Goal: Task Accomplishment & Management: Use online tool/utility

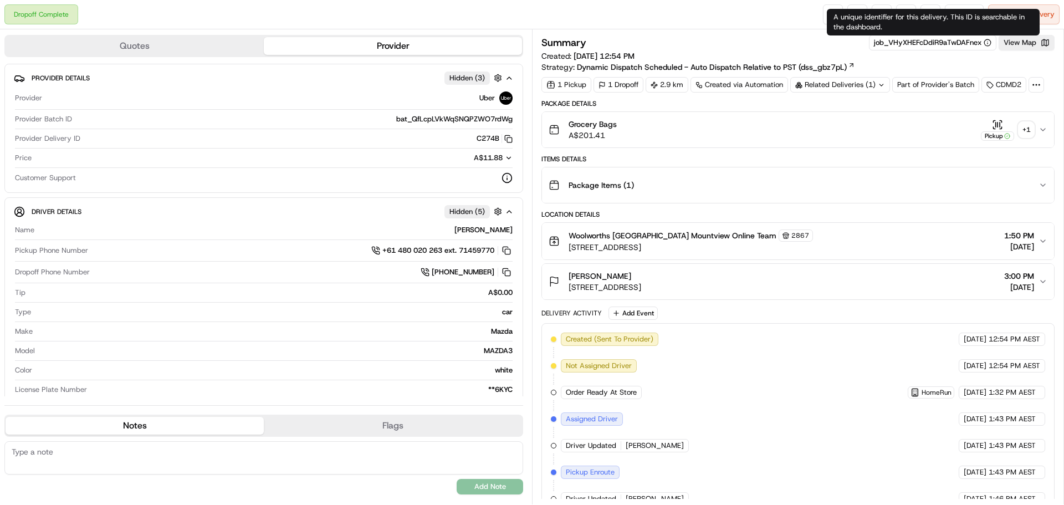
click at [953, 14] on div "A unique identifier for this delivery. This ID is searchable in the dashboard. …" at bounding box center [933, 22] width 213 height 27
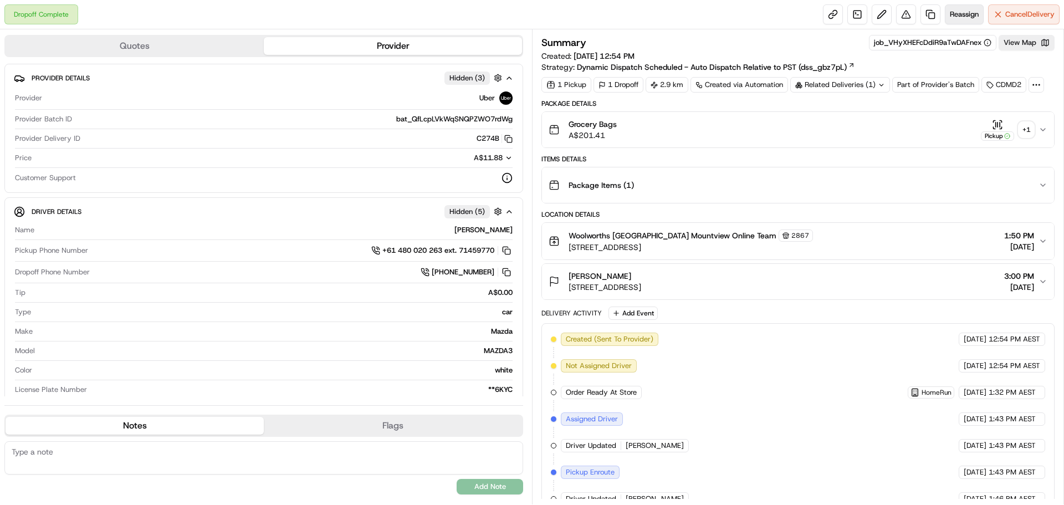
click at [960, 13] on span "Reassign" at bounding box center [964, 14] width 29 height 10
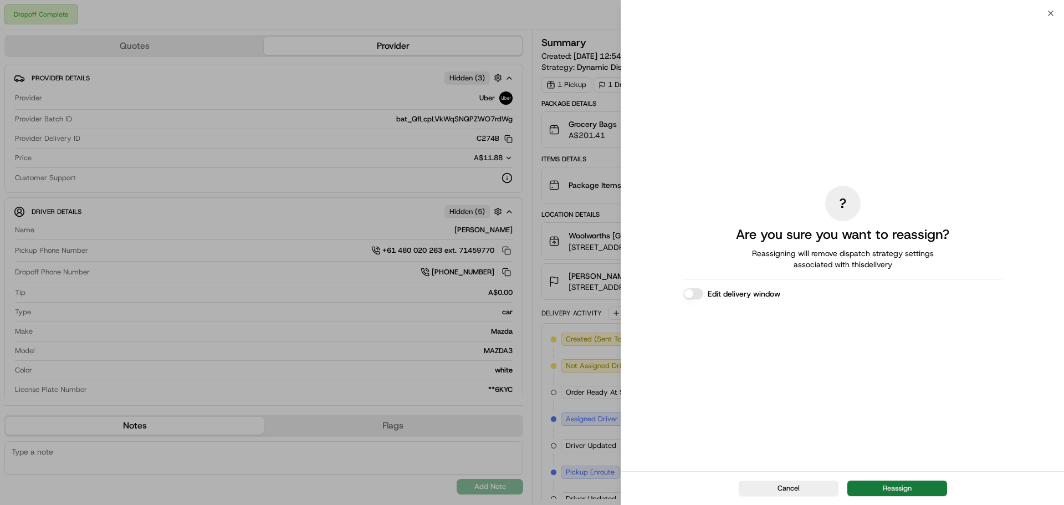
click at [882, 484] on button "Reassign" at bounding box center [898, 489] width 100 height 16
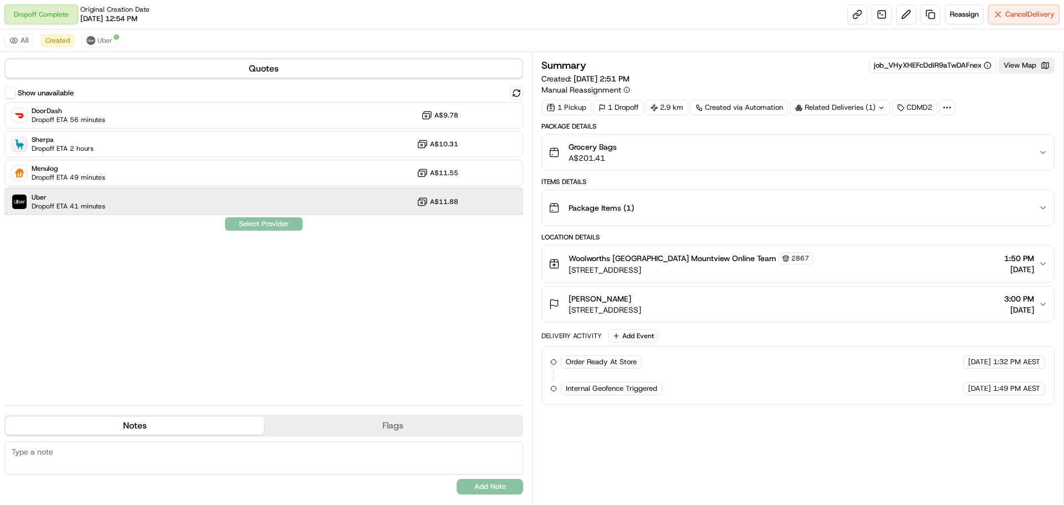
click at [171, 196] on div "Uber Dropoff ETA 41 minutes A$11.88" at bounding box center [263, 201] width 519 height 27
click at [274, 218] on button "Assign Provider" at bounding box center [264, 223] width 79 height 13
